Goal: Task Accomplishment & Management: Manage account settings

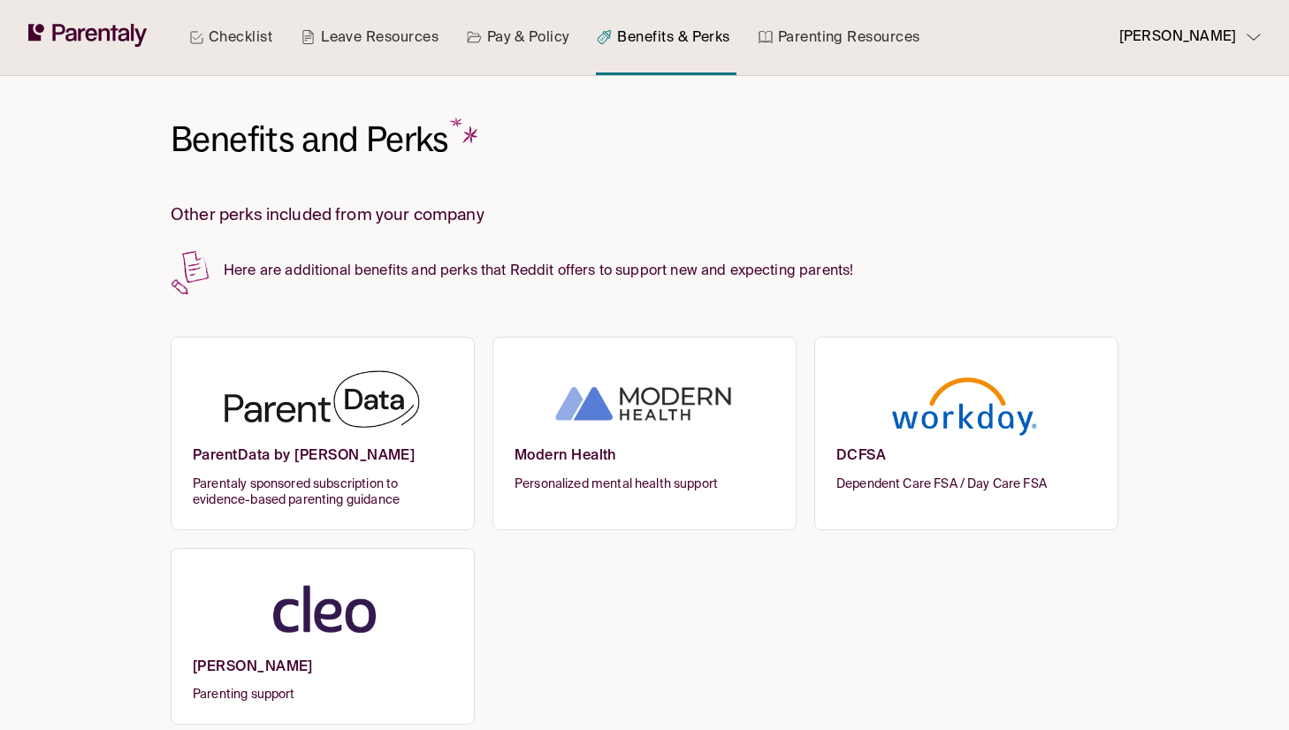
click at [359, 464] on h6 "ParentData by [PERSON_NAME]" at bounding box center [323, 461] width 260 height 29
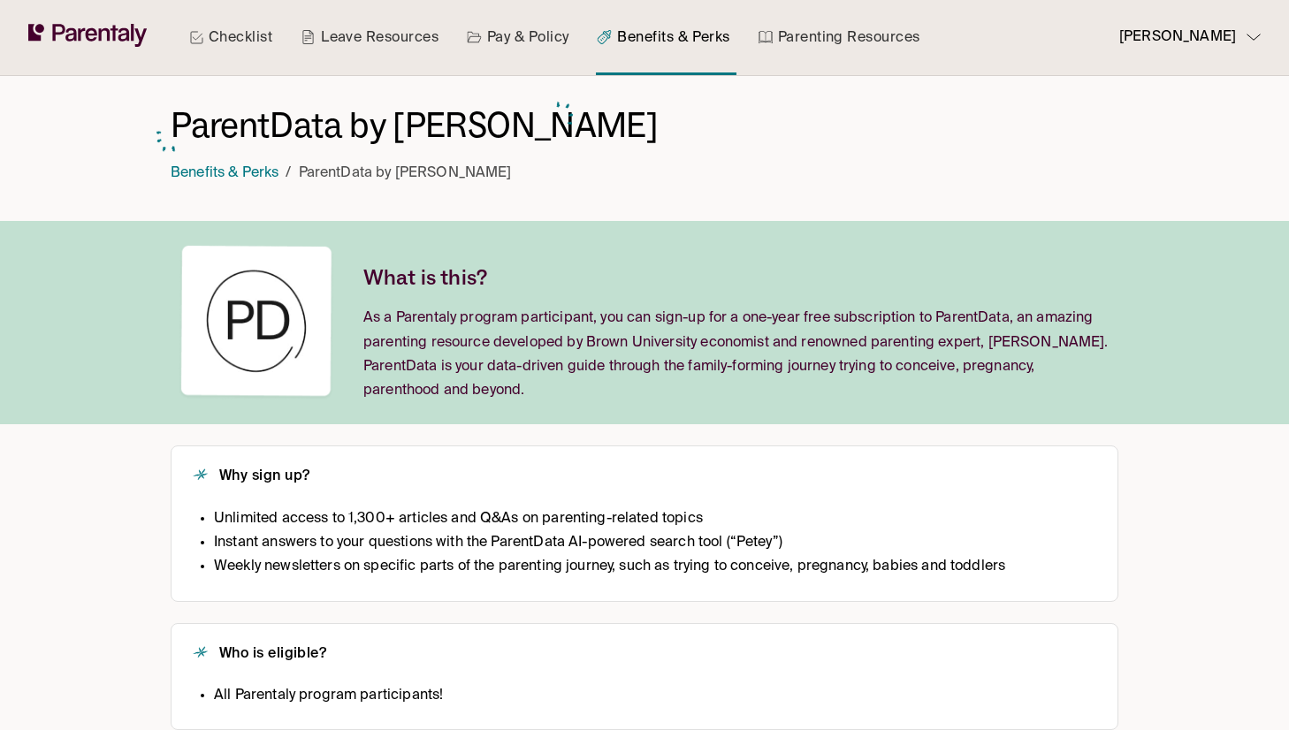
click at [251, 155] on nav "Benefits & Perks / ParentData by Emily Oster" at bounding box center [414, 167] width 487 height 38
click at [246, 171] on link "Benefits & Perks" at bounding box center [225, 173] width 108 height 14
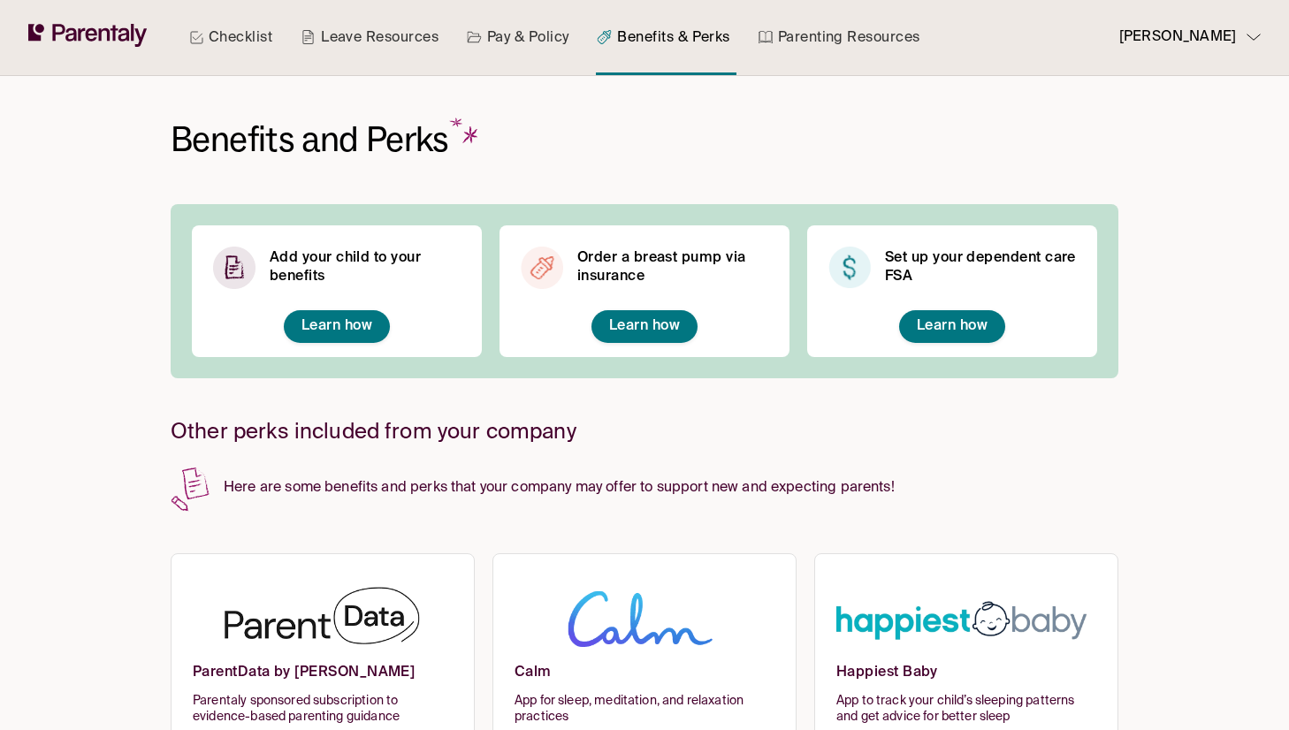
click at [1154, 47] on button "[PERSON_NAME]" at bounding box center [1183, 37] width 156 height 75
click at [1145, 96] on p "Manage account" at bounding box center [1186, 89] width 97 height 19
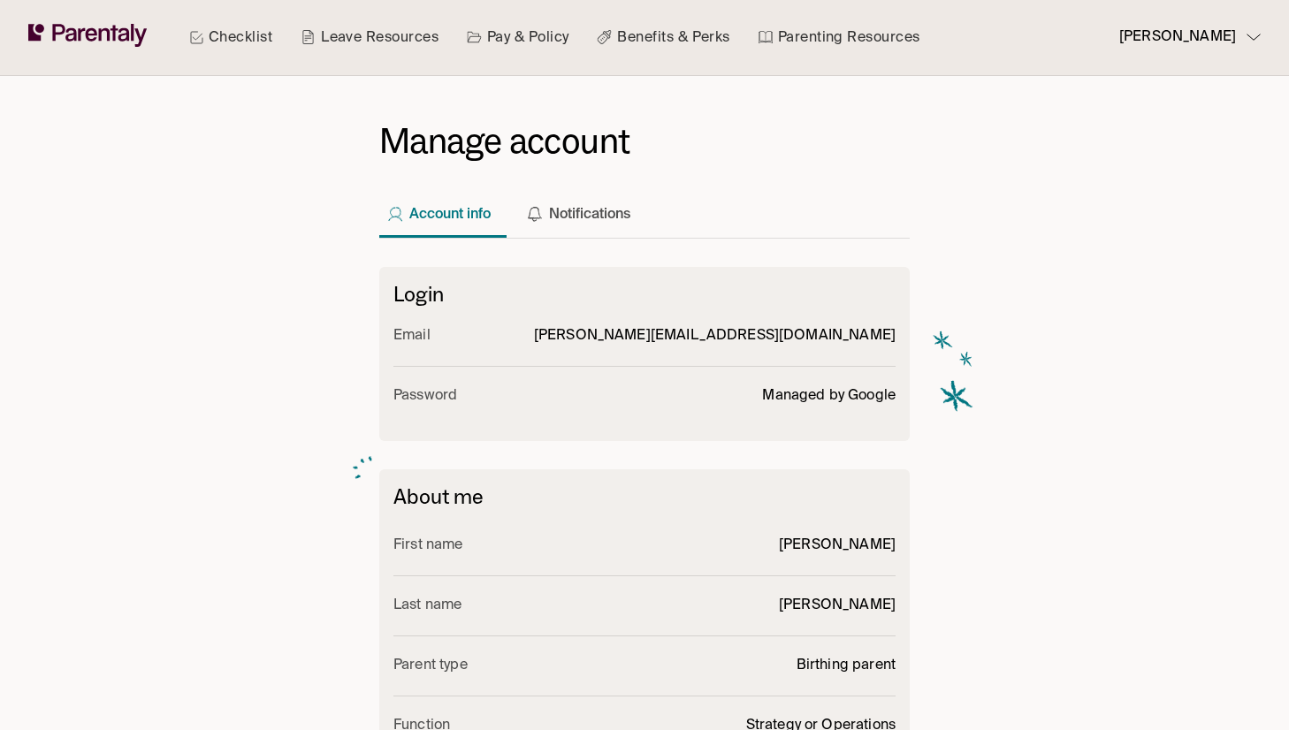
click at [1195, 57] on button "[PERSON_NAME]" at bounding box center [1183, 37] width 156 height 75
click at [1182, 138] on li "Log out" at bounding box center [1199, 148] width 150 height 29
